Goal: Information Seeking & Learning: Learn about a topic

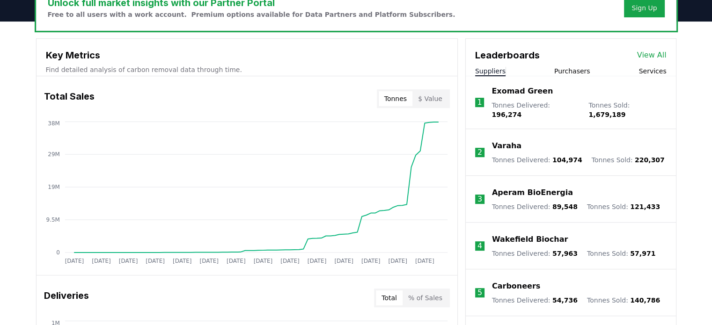
scroll to position [306, 0]
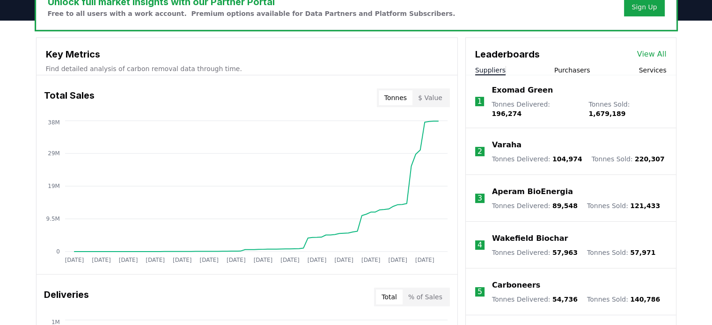
click at [576, 69] on button "Purchasers" at bounding box center [572, 70] width 36 height 9
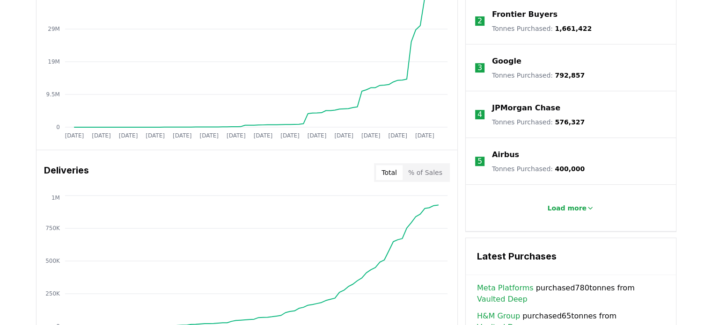
scroll to position [435, 0]
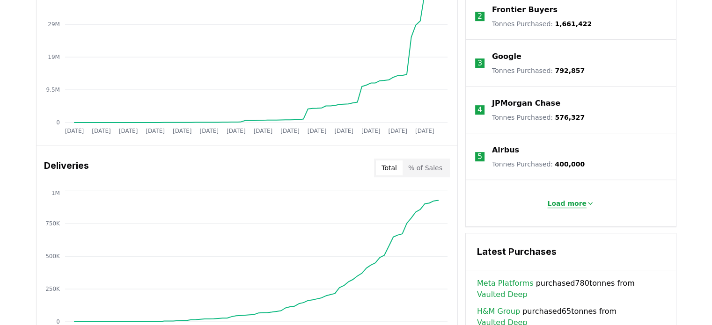
click at [565, 199] on p "Load more" at bounding box center [566, 203] width 39 height 9
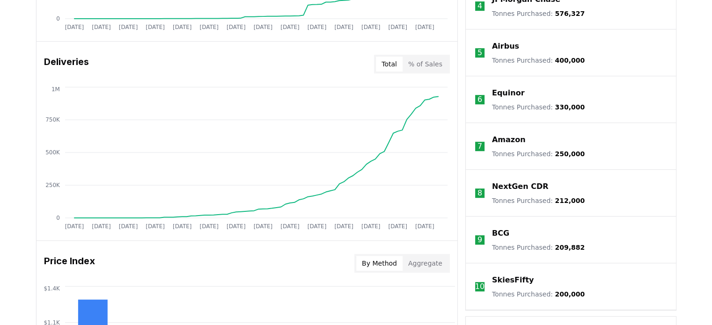
scroll to position [543, 0]
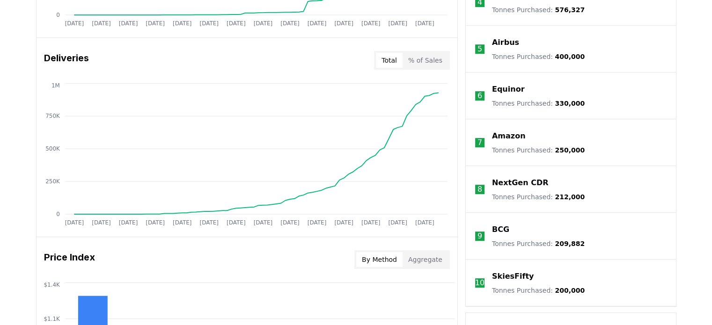
click at [522, 181] on p "NextGen CDR" at bounding box center [520, 182] width 57 height 11
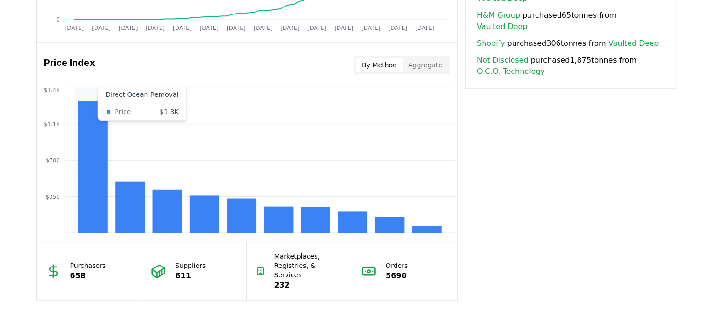
scroll to position [738, 0]
drag, startPoint x: 70, startPoint y: 260, endPoint x: 111, endPoint y: 261, distance: 41.2
click at [111, 261] on div "Purchasers 658" at bounding box center [89, 271] width 105 height 58
drag, startPoint x: 174, startPoint y: 270, endPoint x: 200, endPoint y: 271, distance: 26.7
click at [200, 271] on div "Suppliers 611" at bounding box center [193, 271] width 105 height 58
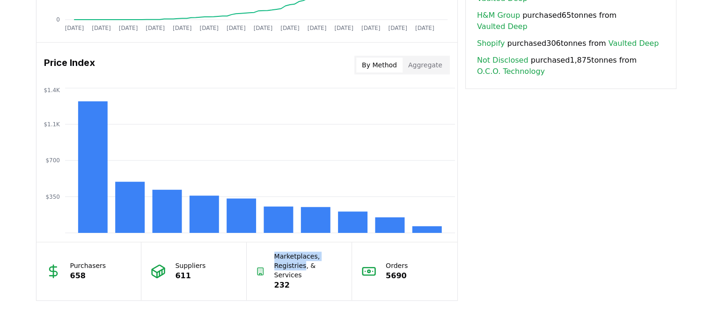
drag, startPoint x: 275, startPoint y: 255, endPoint x: 303, endPoint y: 267, distance: 30.6
click at [303, 267] on p "Marketplaces, Registries, & Services" at bounding box center [308, 266] width 68 height 28
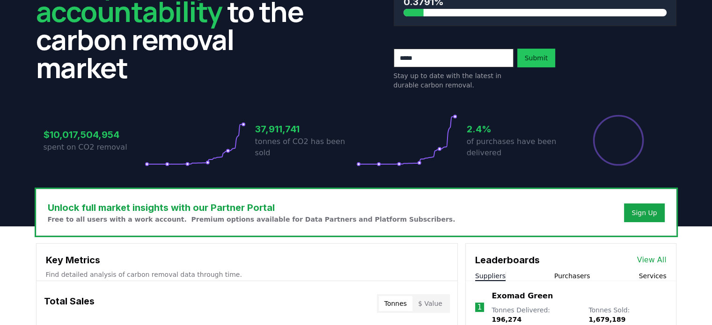
scroll to position [101, 0]
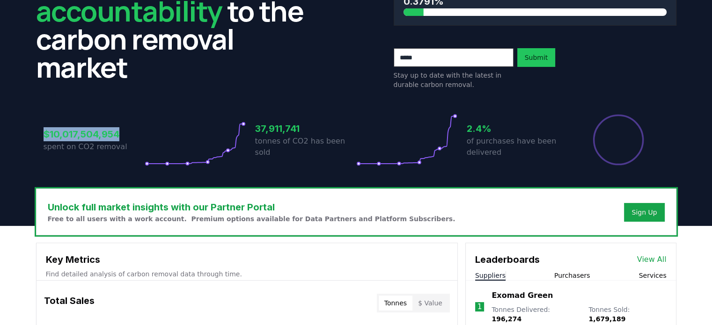
drag, startPoint x: 44, startPoint y: 132, endPoint x: 124, endPoint y: 129, distance: 79.2
click at [124, 129] on h3 "$10,017,504,954" at bounding box center [94, 134] width 101 height 14
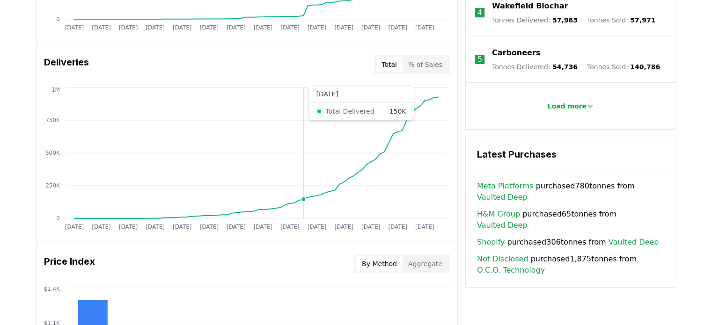
scroll to position [539, 0]
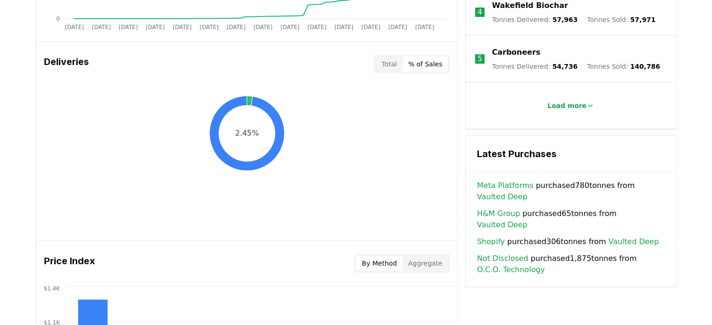
click at [428, 67] on button "% of Sales" at bounding box center [425, 64] width 45 height 15
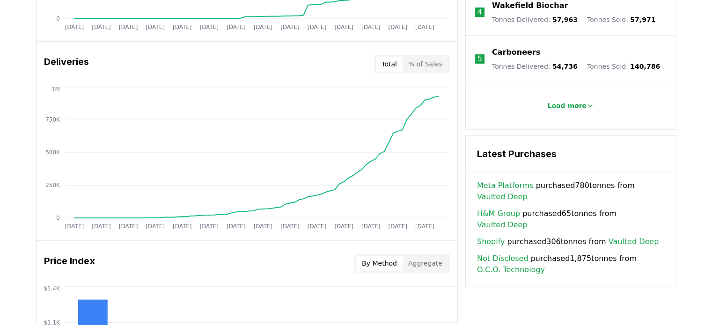
click at [389, 61] on button "Total" at bounding box center [389, 64] width 27 height 15
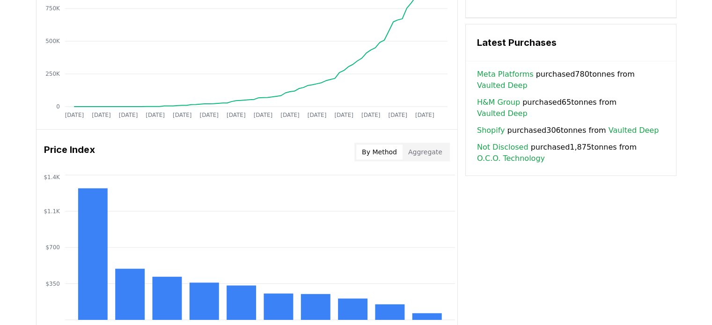
scroll to position [652, 0]
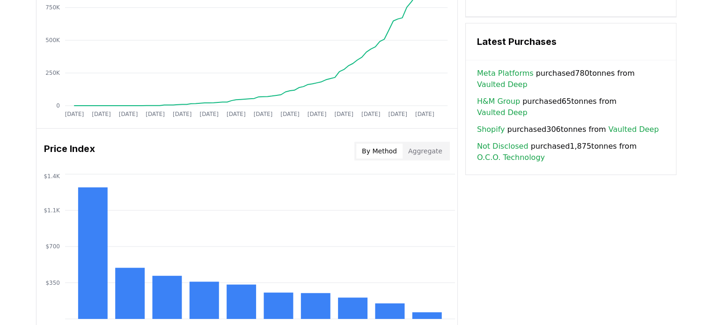
click at [426, 158] on div "By Method Aggregate" at bounding box center [401, 151] width 95 height 19
click at [425, 155] on button "Aggregate" at bounding box center [425, 151] width 45 height 15
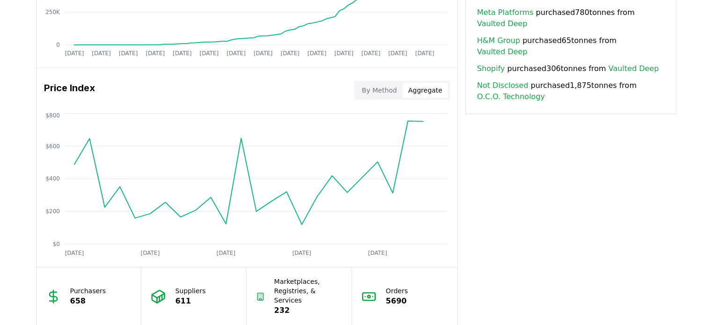
scroll to position [719, 0]
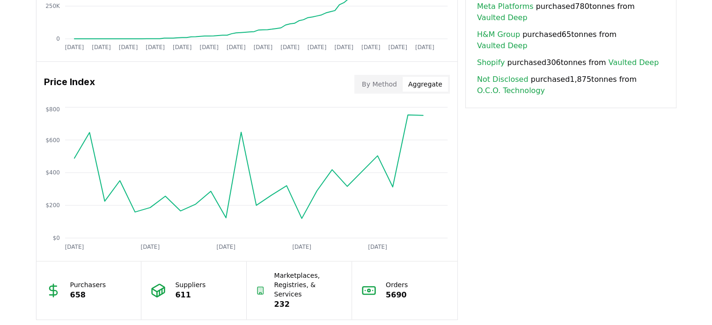
click at [388, 82] on button "By Method" at bounding box center [379, 84] width 46 height 15
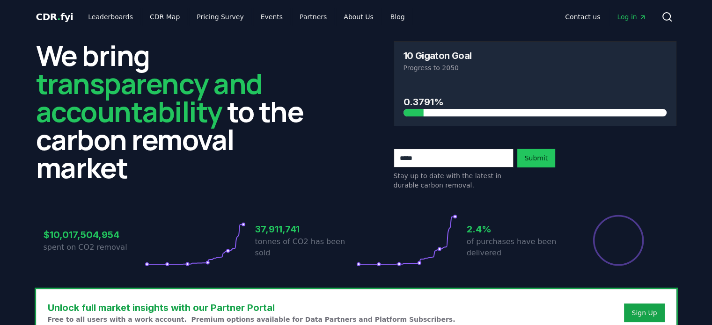
scroll to position [0, 0]
click at [222, 19] on link "Pricing Survey" at bounding box center [220, 16] width 62 height 17
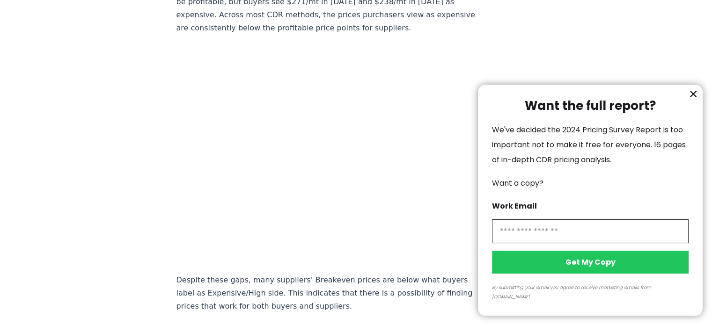
scroll to position [682, 0]
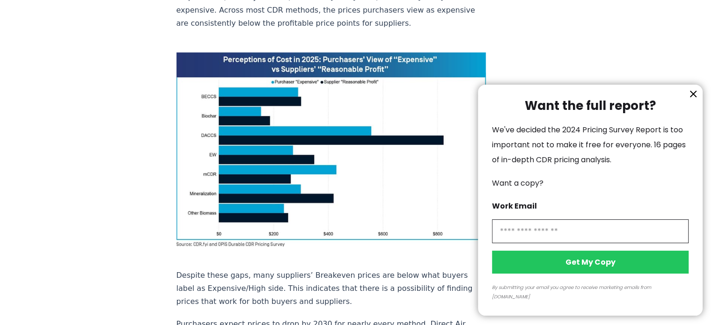
click at [695, 97] on icon "information" at bounding box center [693, 94] width 6 height 6
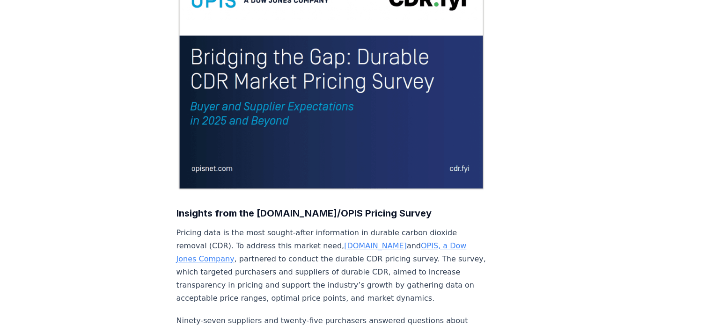
scroll to position [0, 0]
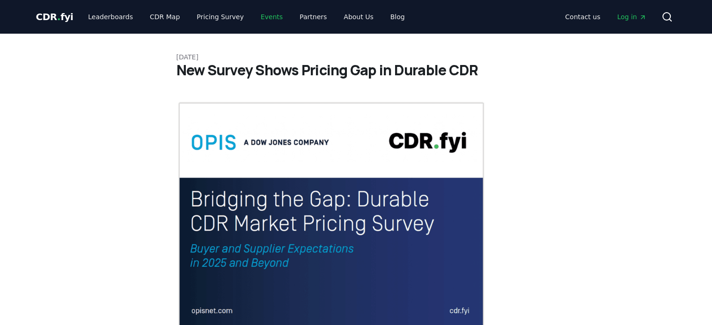
click at [257, 18] on link "Events" at bounding box center [271, 16] width 37 height 17
